Goal: Task Accomplishment & Management: Manage account settings

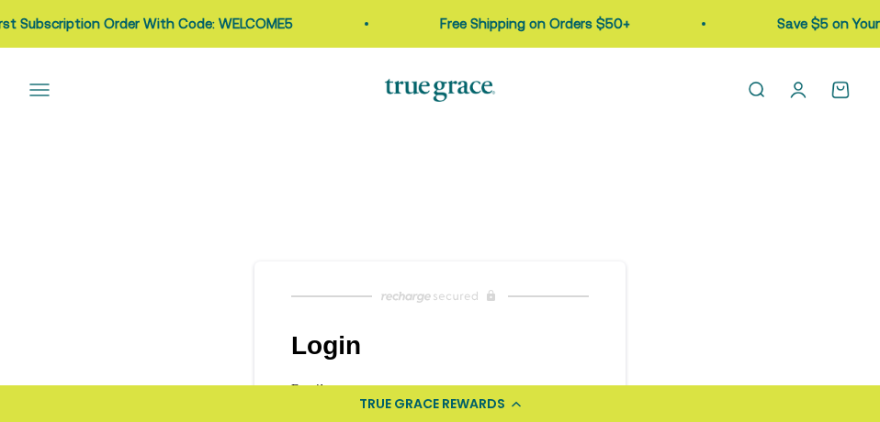
click at [331, 404] on input "Email" at bounding box center [439, 423] width 297 height 39
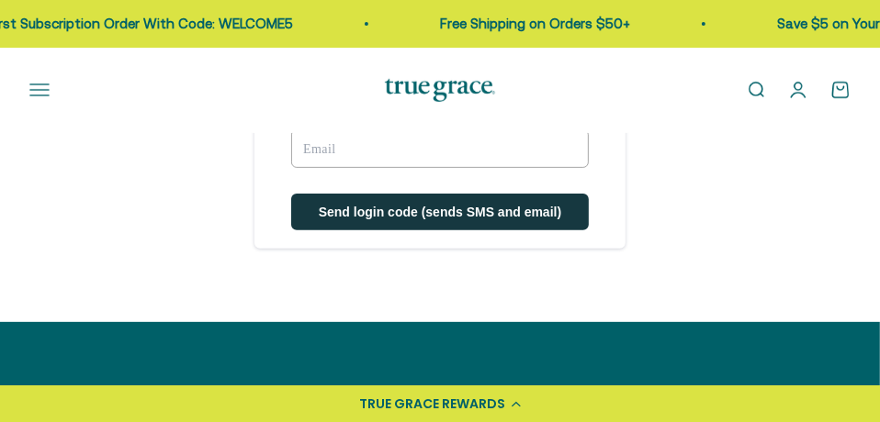
click at [419, 196] on button "Send login code (sends SMS and email)" at bounding box center [439, 212] width 297 height 37
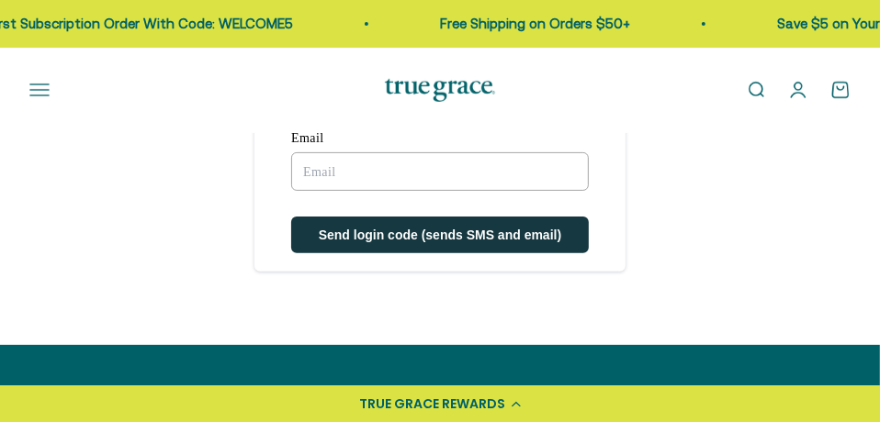
click at [329, 173] on input "Email" at bounding box center [439, 171] width 297 height 39
click at [338, 171] on input "Email" at bounding box center [439, 171] width 297 height 39
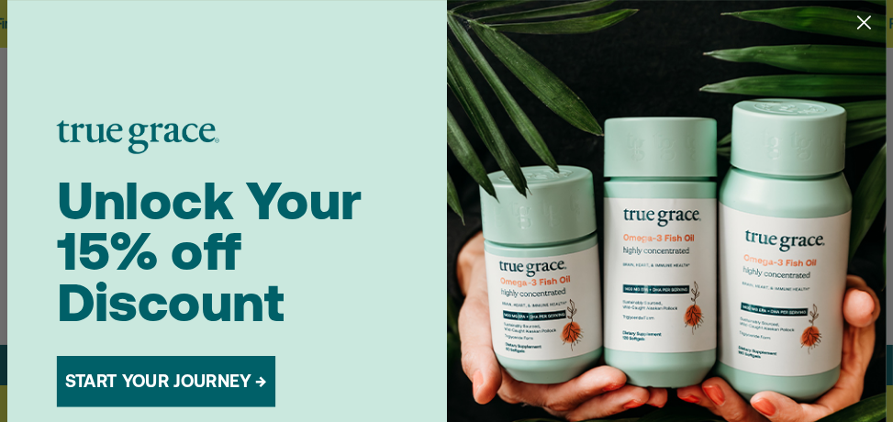
type input "[EMAIL_ADDRESS][DOMAIN_NAME]"
click at [858, 19] on circle "Close dialog" at bounding box center [863, 22] width 29 height 29
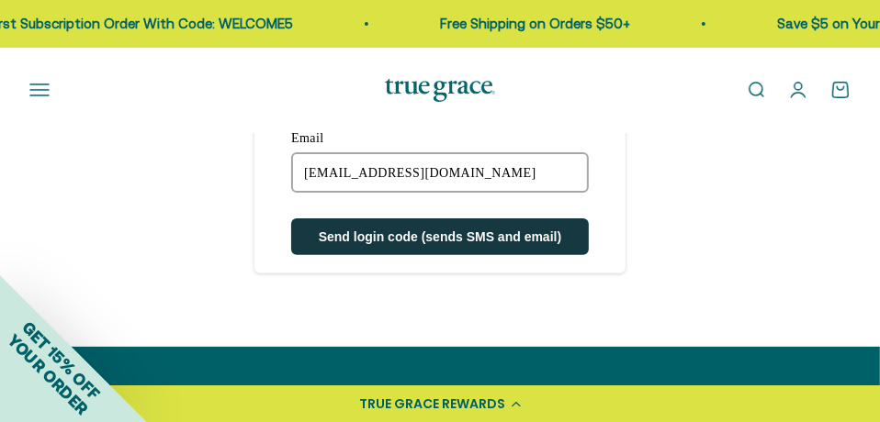
click at [377, 234] on span "Send login code (sends SMS and email)" at bounding box center [440, 237] width 243 height 15
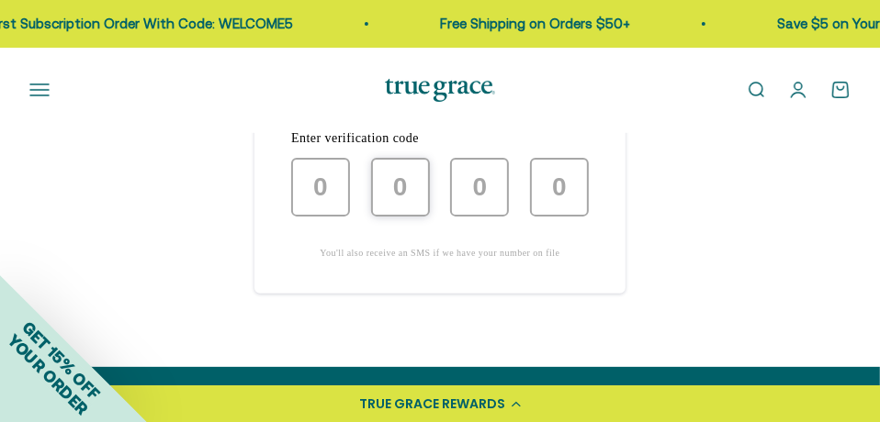
type input "1"
type input "5"
type input "7"
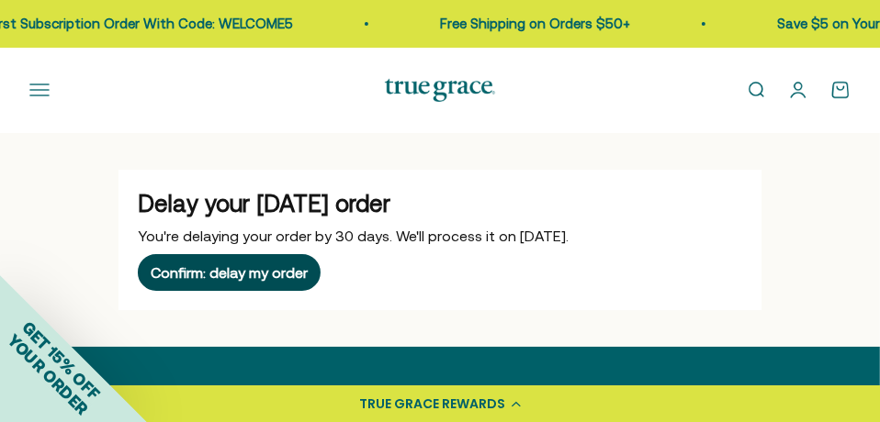
click at [266, 277] on div "Confirm: delay my order" at bounding box center [229, 272] width 157 height 15
